Goal: Download file/media

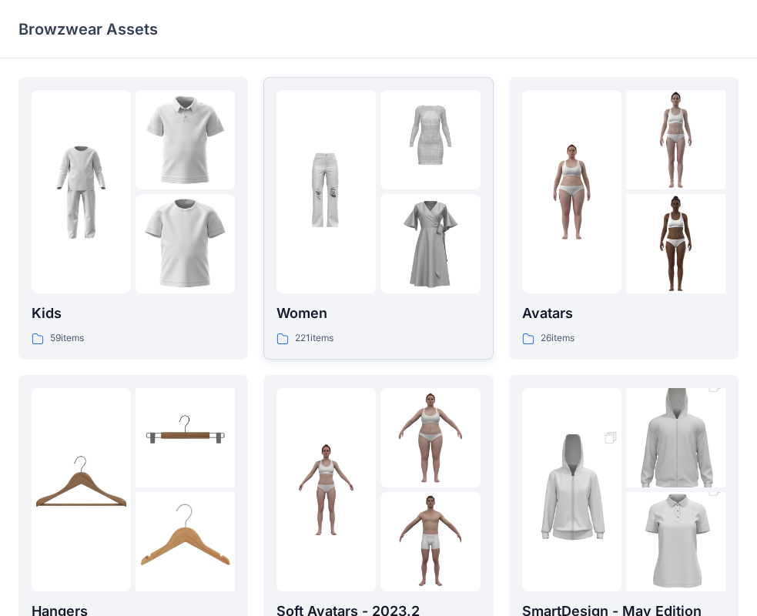
click at [344, 327] on div "Women 221 items" at bounding box center [378, 325] width 203 height 44
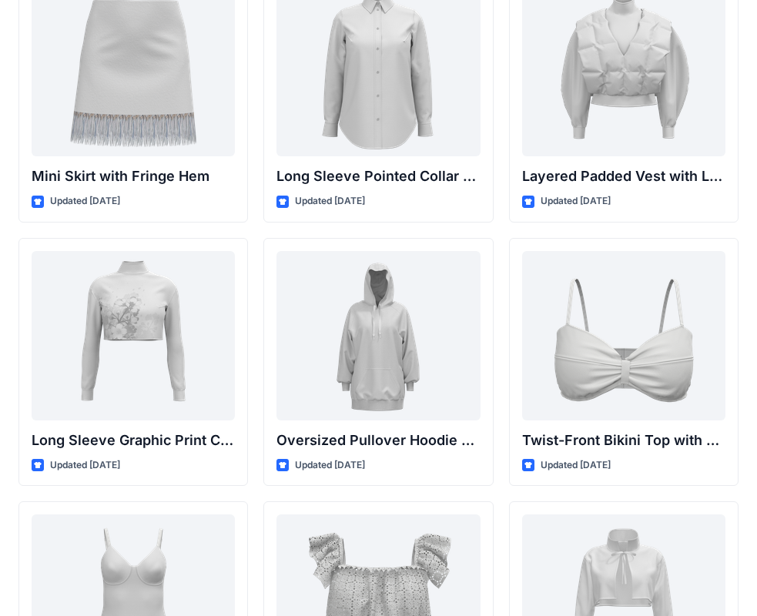
scroll to position [4667, 0]
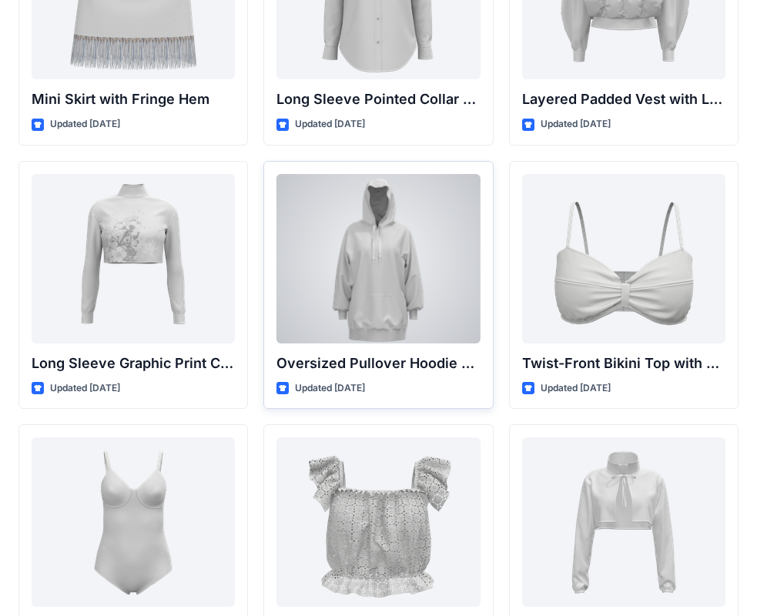
click at [364, 277] on div at bounding box center [378, 259] width 203 height 170
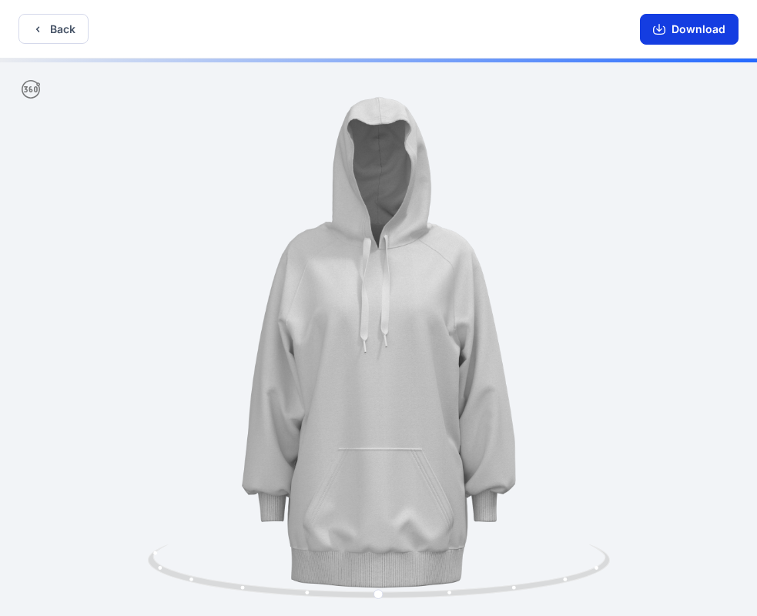
click at [673, 25] on button "Download" at bounding box center [689, 29] width 99 height 31
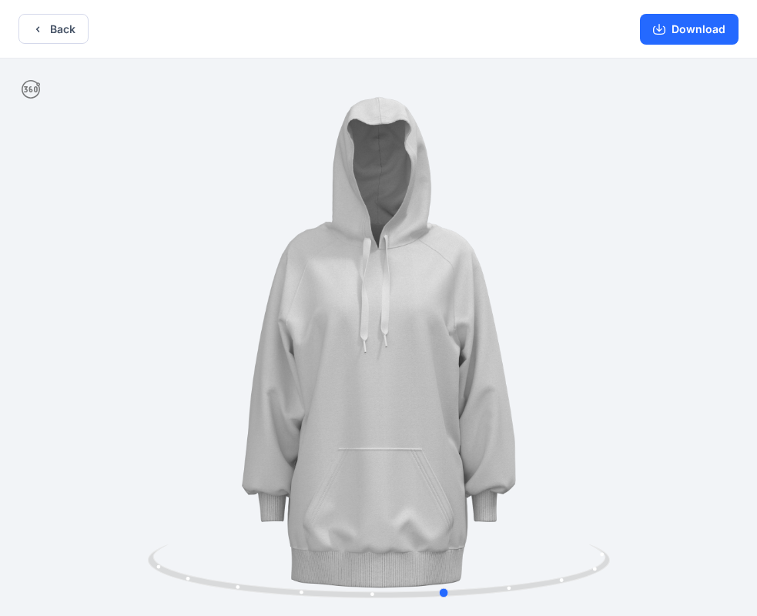
drag, startPoint x: 304, startPoint y: 324, endPoint x: 366, endPoint y: 371, distance: 78.0
click at [366, 371] on div at bounding box center [378, 339] width 757 height 561
